Goal: Task Accomplishment & Management: Manage account settings

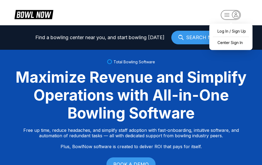
click at [230, 15] on rect "button" at bounding box center [231, 14] width 20 height 9
click at [233, 43] on div "Center Sign In" at bounding box center [231, 42] width 38 height 9
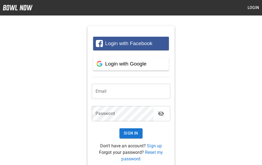
click at [149, 94] on input "email" at bounding box center [131, 91] width 79 height 15
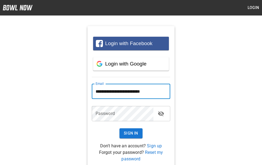
type input "**********"
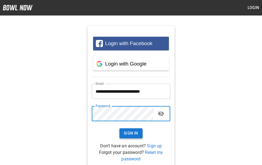
click at [138, 136] on button "Sign In" at bounding box center [130, 133] width 23 height 10
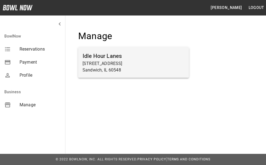
click at [107, 63] on p "927 E Railroad St" at bounding box center [134, 63] width 102 height 7
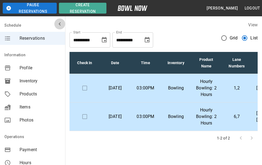
click at [56, 24] on icon "mailbox folders" at bounding box center [59, 24] width 7 height 7
